Goal: Browse casually

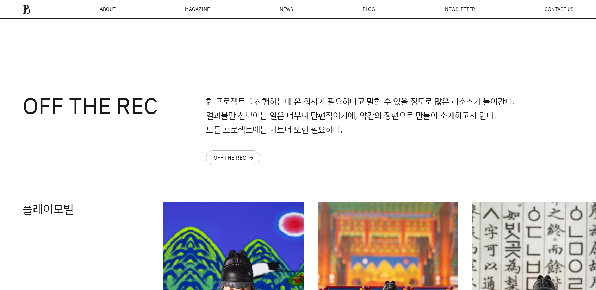
scroll to position [790, 0]
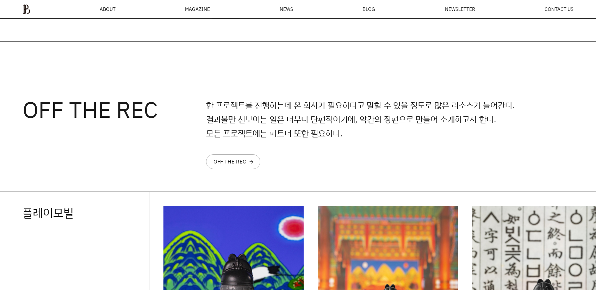
drag, startPoint x: 599, startPoint y: 247, endPoint x: 601, endPoint y: 122, distance: 125.0
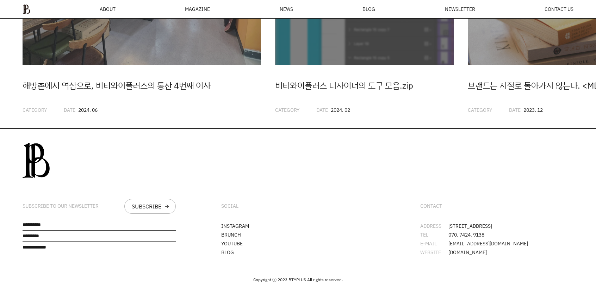
scroll to position [2002, 0]
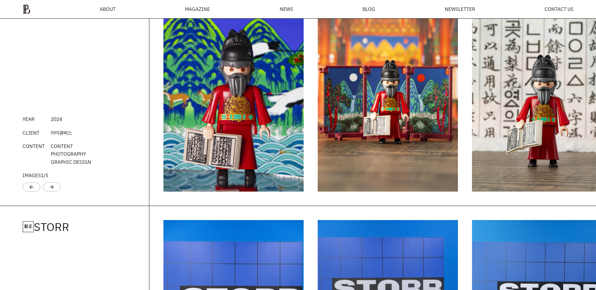
scroll to position [1011, 0]
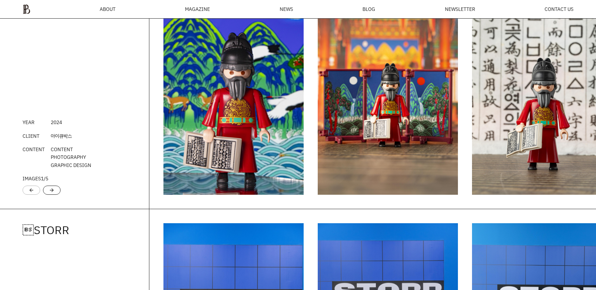
click at [55, 195] on div "arrow_forward" at bounding box center [52, 190] width 18 height 9
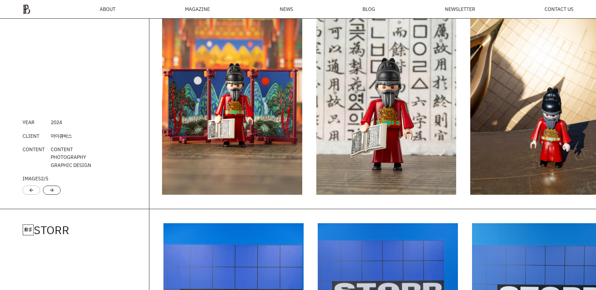
click at [55, 195] on div "arrow_forward" at bounding box center [52, 190] width 18 height 9
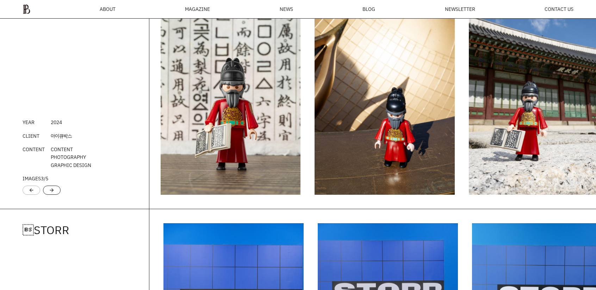
click at [55, 195] on div "arrow_forward" at bounding box center [52, 190] width 18 height 9
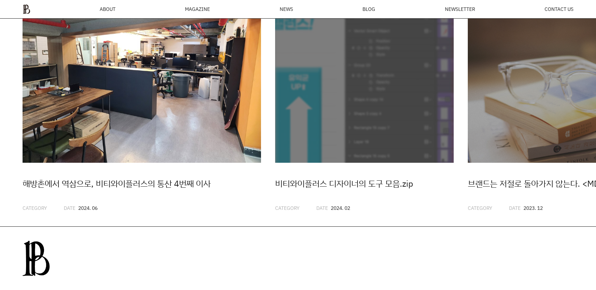
scroll to position [1891, 0]
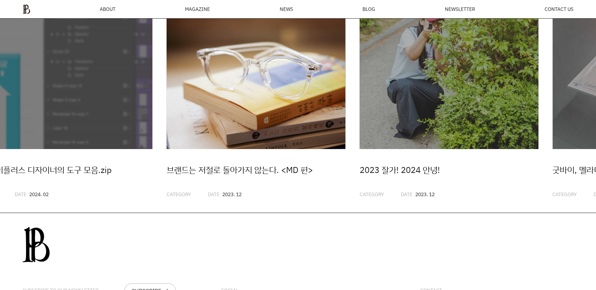
click at [167, 131] on img "3 / 20" at bounding box center [256, 59] width 179 height 179
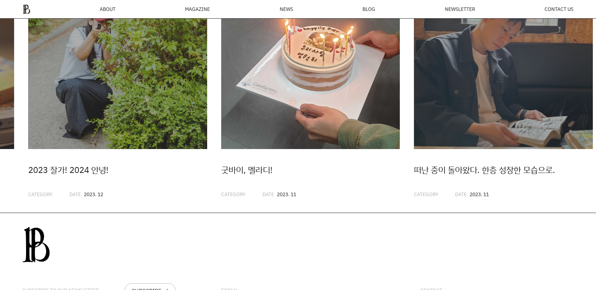
click at [221, 123] on img "5 / 20" at bounding box center [310, 59] width 179 height 179
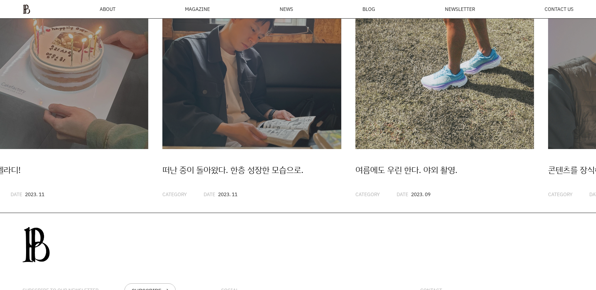
click at [355, 126] on img "7 / 20" at bounding box center [444, 59] width 179 height 179
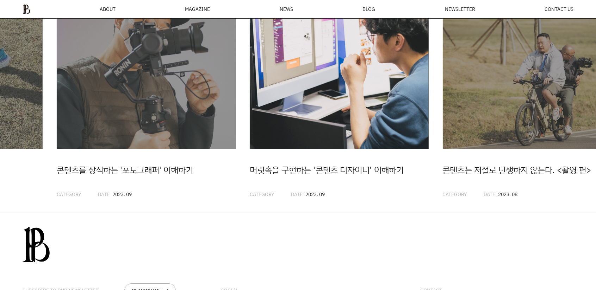
click at [250, 124] on img "9 / 20" at bounding box center [339, 59] width 179 height 179
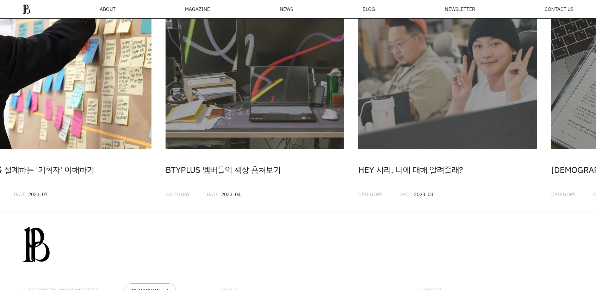
click at [107, 109] on img "11 / 20" at bounding box center [62, 59] width 179 height 179
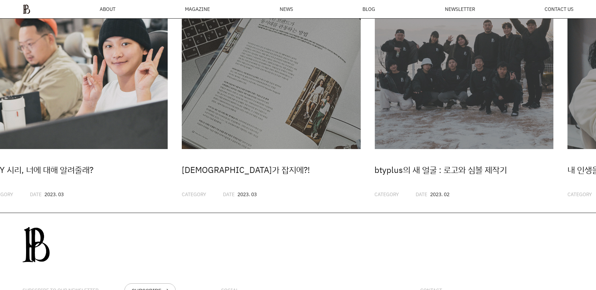
click at [75, 116] on img "13 / 20" at bounding box center [78, 59] width 179 height 179
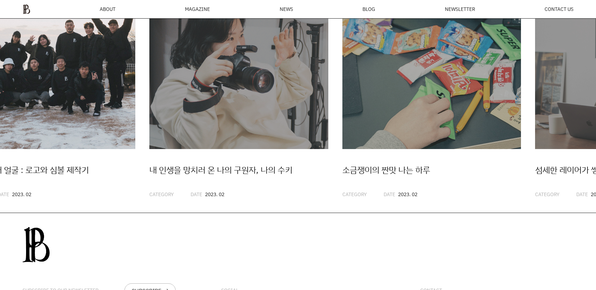
click at [113, 117] on img "15 / 20" at bounding box center [45, 59] width 179 height 179
